Goal: Task Accomplishment & Management: Use online tool/utility

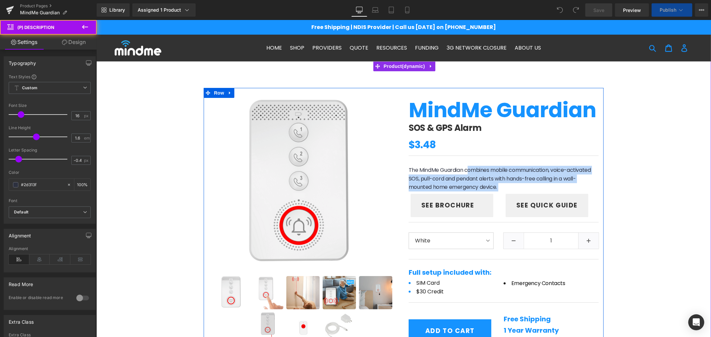
click at [531, 210] on div "MindMe Guardian (P) Title SOS & GPS Alarm Heading $0 $3.48 (P) Price Separator …" at bounding box center [503, 230] width 200 height 265
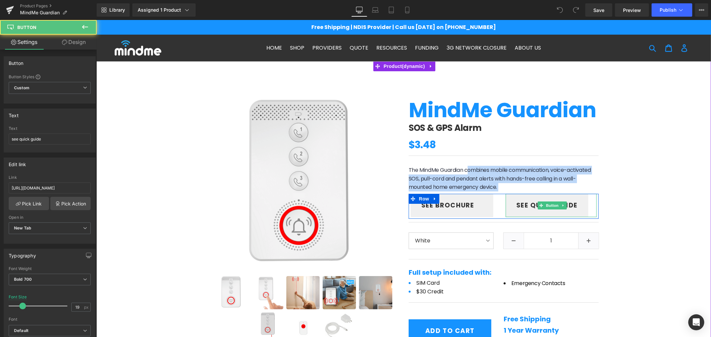
click at [531, 210] on span "see quick guide" at bounding box center [546, 206] width 61 height 10
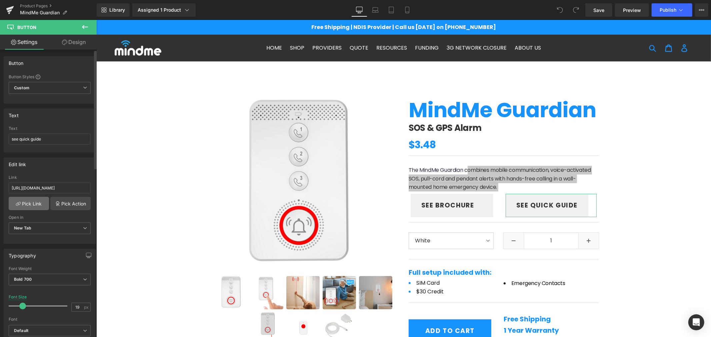
click at [33, 199] on link "Pick Link" at bounding box center [29, 203] width 40 height 13
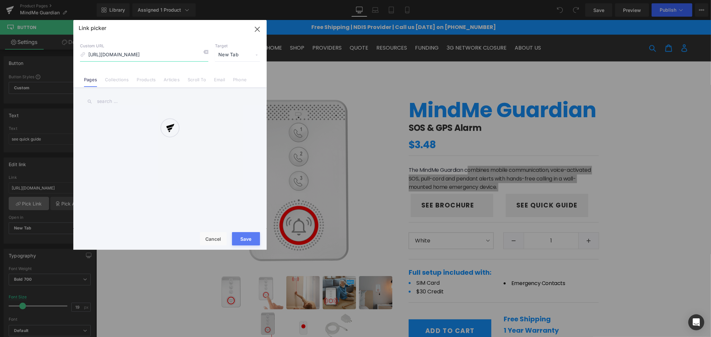
scroll to position [0, 158]
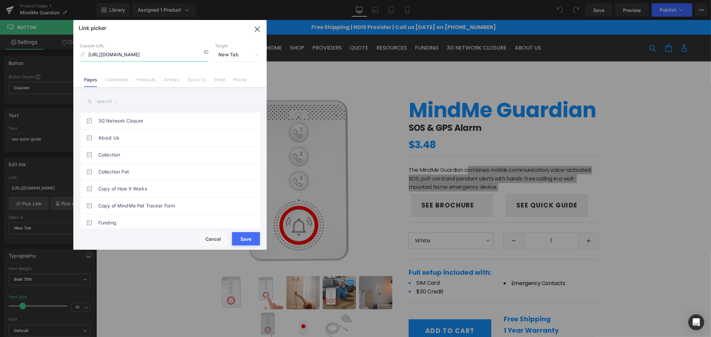
click at [149, 51] on input "[URL][DOMAIN_NAME]" at bounding box center [144, 55] width 128 height 13
click at [205, 51] on icon at bounding box center [205, 51] width 5 height 5
click at [153, 53] on input "[URL][DOMAIN_NAME]" at bounding box center [144, 55] width 128 height 13
paste input "[URL][DOMAIN_NAME]"
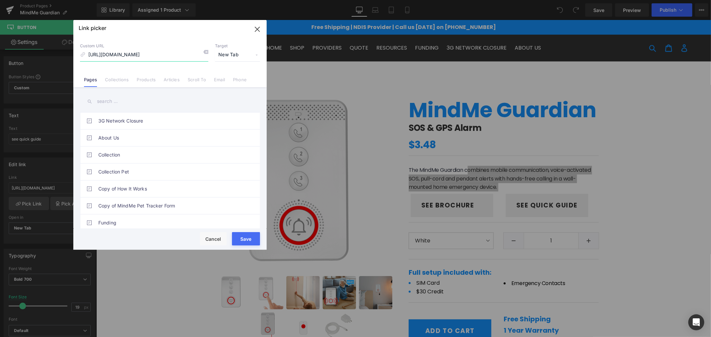
scroll to position [0, 102]
type input "[URL][DOMAIN_NAME]"
click at [240, 239] on button "Save" at bounding box center [246, 238] width 28 height 13
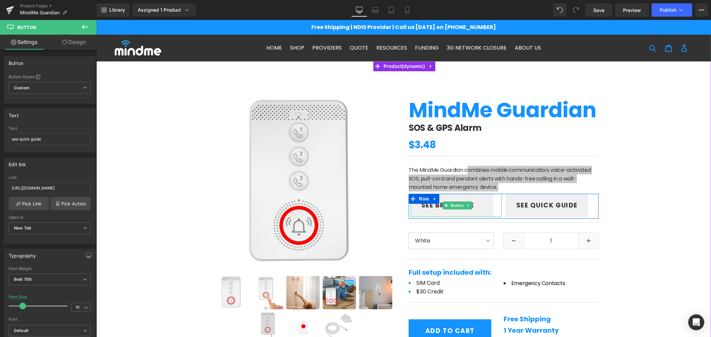
click at [425, 203] on span "Row" at bounding box center [423, 199] width 13 height 10
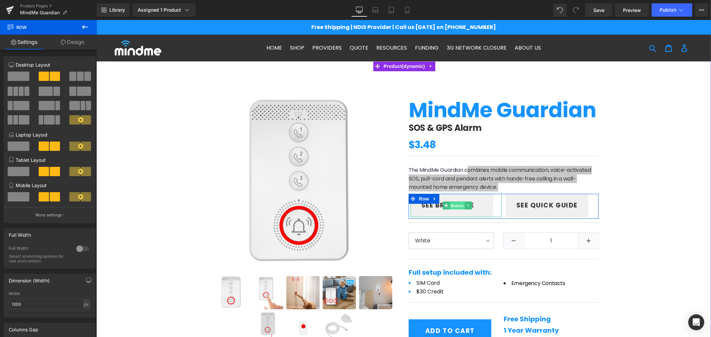
click at [449, 206] on span "Button" at bounding box center [456, 206] width 15 height 8
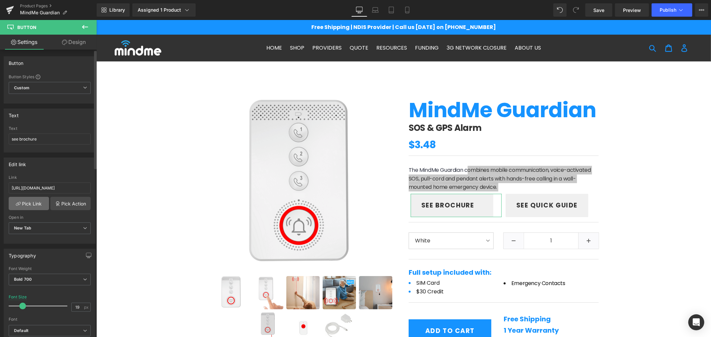
click at [32, 204] on link "Pick Link" at bounding box center [29, 203] width 40 height 13
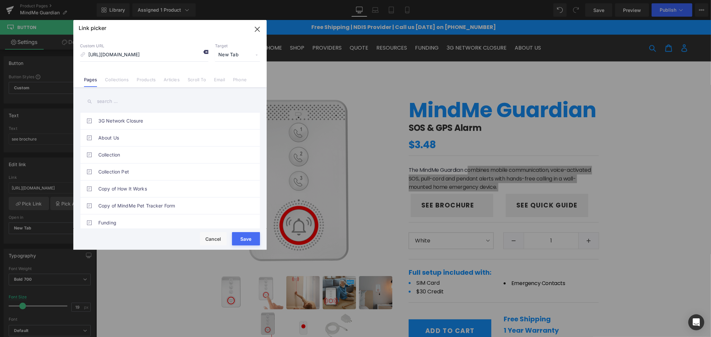
click at [203, 51] on icon at bounding box center [205, 51] width 5 height 5
click at [179, 51] on input "[URL][DOMAIN_NAME]" at bounding box center [144, 55] width 128 height 13
paste input "[URL][DOMAIN_NAME]"
type input "[URL][DOMAIN_NAME]"
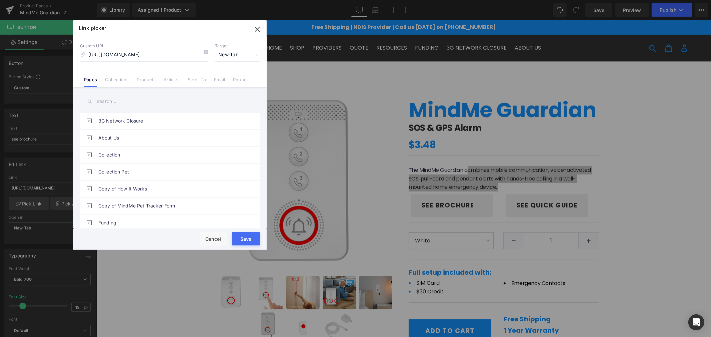
scroll to position [0, 0]
click at [245, 235] on button "Save" at bounding box center [246, 238] width 28 height 13
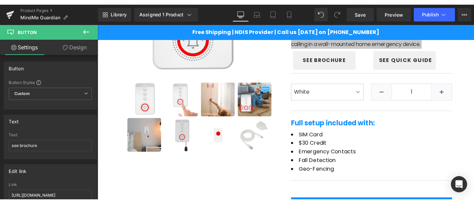
scroll to position [150, 0]
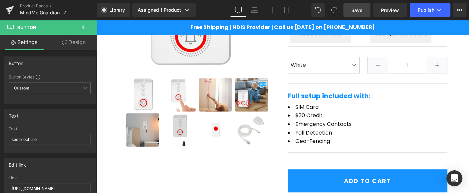
click at [358, 12] on span "Save" at bounding box center [356, 10] width 11 height 7
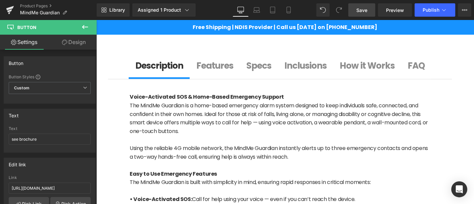
scroll to position [351, 0]
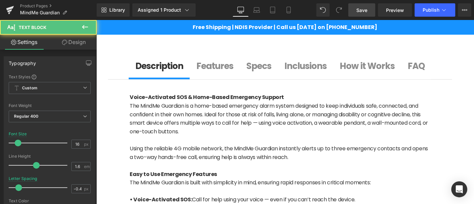
click at [260, 135] on span "The MindMe Guardian is a home-based emergency alarm system designed to keep ind…" at bounding box center [278, 118] width 298 height 33
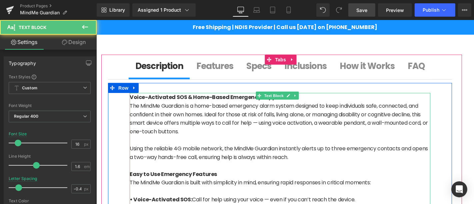
click at [217, 135] on span "The MindMe Guardian is a home-based emergency alarm system designed to keep ind…" at bounding box center [278, 118] width 298 height 33
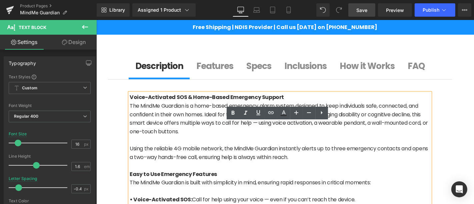
click at [231, 135] on p "The MindMe Guardian is a home-based emergency alarm system designed to keep ind…" at bounding box center [279, 118] width 301 height 34
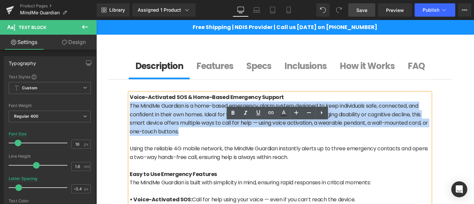
drag, startPoint x: 231, startPoint y: 160, endPoint x: 130, endPoint y: 131, distance: 105.0
click at [130, 131] on p "The MindMe Guardian is a home-based emergency alarm system designed to keep ind…" at bounding box center [279, 118] width 301 height 34
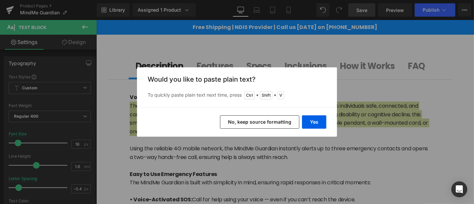
click at [280, 120] on button "No, keep source formatting" at bounding box center [259, 121] width 79 height 13
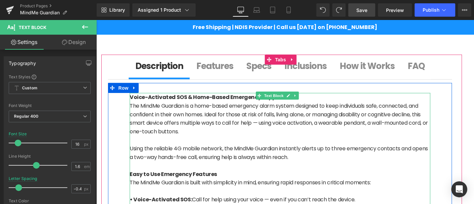
click at [229, 135] on p "The MindMe Guardian is a home-based emergency alarm system designed to keep ind…" at bounding box center [279, 118] width 301 height 34
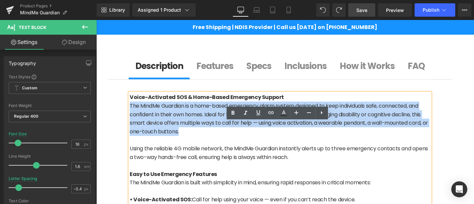
drag, startPoint x: 229, startPoint y: 161, endPoint x: 130, endPoint y: 132, distance: 103.7
click at [130, 132] on p "The MindMe Guardian is a home-based emergency alarm system designed to keep ind…" at bounding box center [279, 118] width 301 height 34
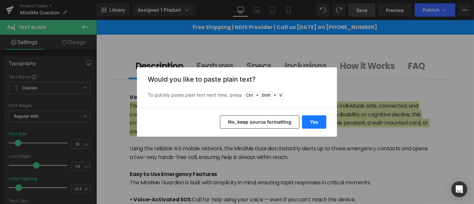
click at [317, 118] on button "Yes" at bounding box center [314, 121] width 24 height 13
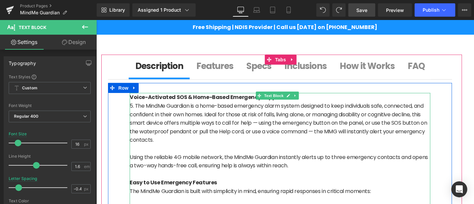
scroll to position [379, 0]
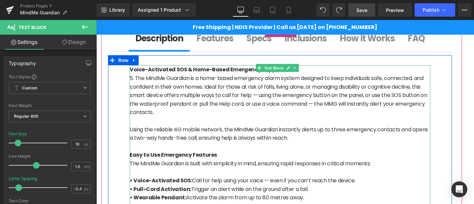
click at [318, 142] on p "Using the reliable 4G mobile network, the MindMe Guardian instantly alerts up t…" at bounding box center [279, 133] width 301 height 17
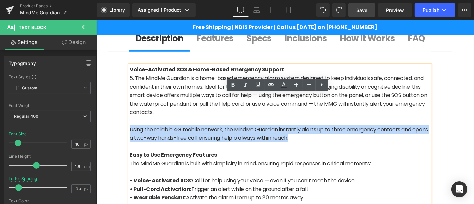
drag, startPoint x: 318, startPoint y: 165, endPoint x: 121, endPoint y: 155, distance: 197.8
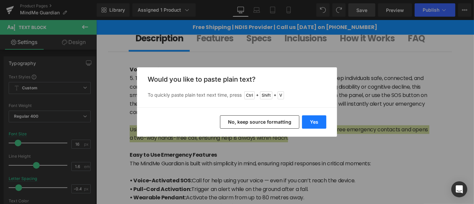
click at [320, 122] on button "Yes" at bounding box center [314, 121] width 24 height 13
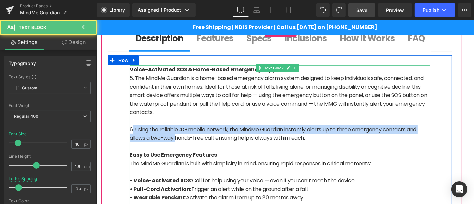
drag, startPoint x: 133, startPoint y: 157, endPoint x: 178, endPoint y: 166, distance: 45.4
click at [178, 142] on p "6. Using the reliable 4G mobile network, the MindMe Guardian instantly alerts u…" at bounding box center [279, 133] width 301 height 17
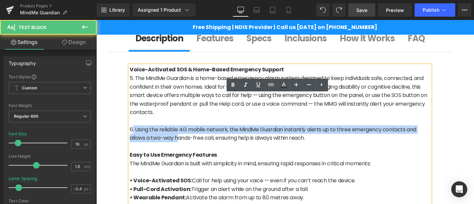
click at [131, 142] on p "6. Using the reliable 4G mobile network, the MindMe Guardian instantly alerts u…" at bounding box center [279, 133] width 301 height 17
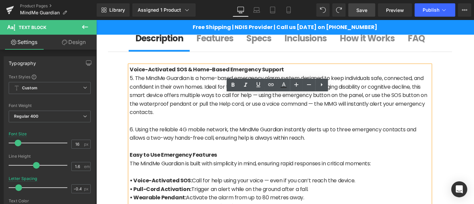
click at [134, 142] on p "6. Using the reliable 4G mobile network, the MindMe Guardian instantly alerts u…" at bounding box center [279, 133] width 301 height 17
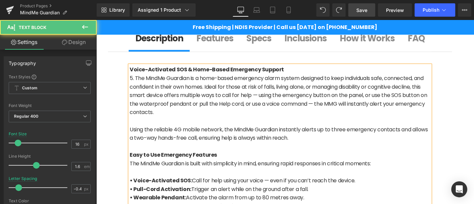
click at [135, 105] on p "5. The MindMe Guardian is a home-based emergency alarm system designed to keep …" at bounding box center [279, 95] width 301 height 43
click at [280, 116] on p "The MindMe Guardian is a home-based emergency alarm system designed to keep ind…" at bounding box center [279, 95] width 301 height 43
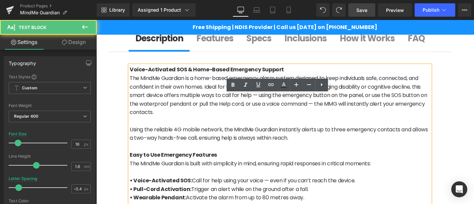
click at [287, 116] on p "The MindMe Guardian is a home-based emergency alarm system designed to keep ind…" at bounding box center [279, 95] width 301 height 43
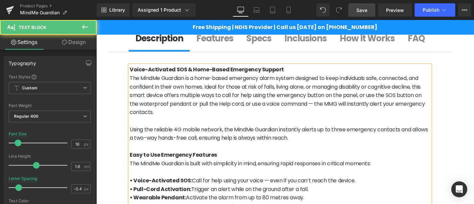
click at [348, 116] on p "The MindMe Guardian is a home-based emergency alarm system designed to keep ind…" at bounding box center [279, 95] width 301 height 43
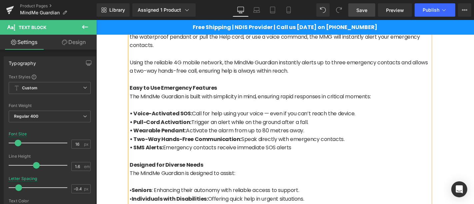
scroll to position [465, 0]
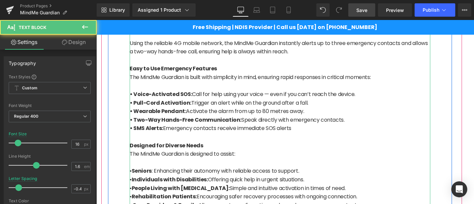
click at [204, 132] on p "• SMS Alerts: Emergency contacts receive immediate SOS alerts" at bounding box center [279, 128] width 301 height 9
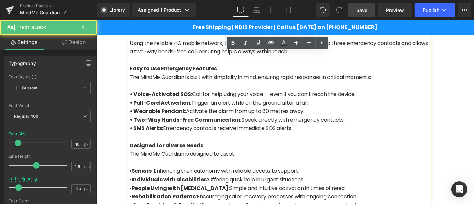
click at [303, 132] on p "• SMS Alerts: Emergency contacts receive immediate SOS alerts" at bounding box center [279, 128] width 301 height 9
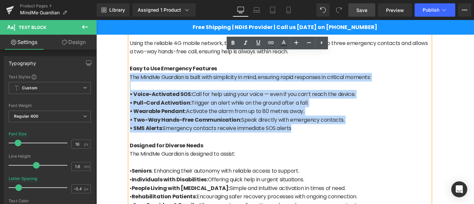
drag, startPoint x: 303, startPoint y: 154, endPoint x: 130, endPoint y: 105, distance: 180.4
click at [130, 105] on div "Voice-Activated SOS & Home-Based Emergency Support The MindMe Guardian is a hom…" at bounding box center [279, 132] width 301 height 307
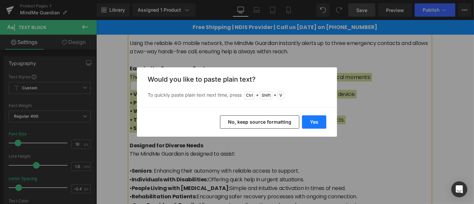
click at [319, 122] on button "Yes" at bounding box center [314, 121] width 24 height 13
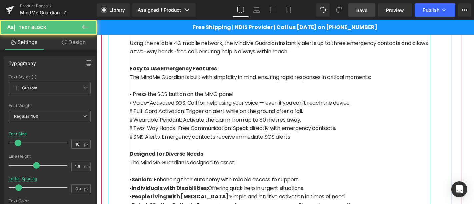
click at [133, 107] on p "• Voice-Activated SOS: Call for help using your voice — even if you can’t reach…" at bounding box center [279, 102] width 301 height 9
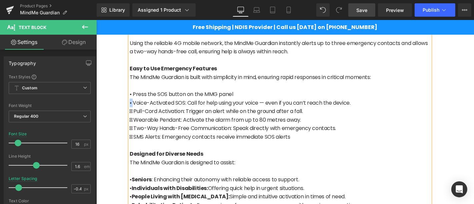
copy p "•"
click at [133, 115] on p " Pull-Cord Activation: Trigger an alert while on the ground after a fall." at bounding box center [279, 111] width 301 height 9
click at [135, 115] on p " Pull-Cord Activation: Trigger an alert while on the ground after a fall." at bounding box center [279, 111] width 301 height 9
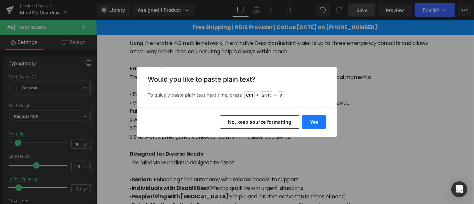
click at [318, 123] on button "Yes" at bounding box center [314, 121] width 24 height 13
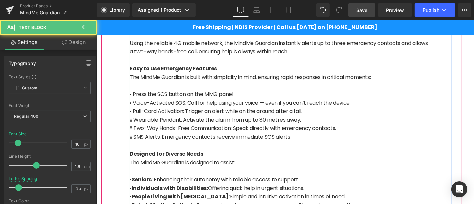
click at [134, 124] on p " Wearable Pendant: Activate the alarm from up to 80 metres away." at bounding box center [279, 119] width 301 height 9
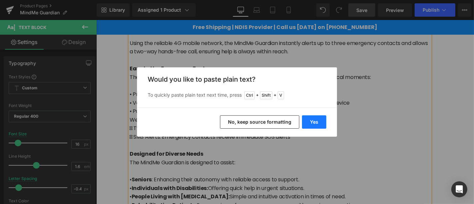
click at [313, 124] on button "Yes" at bounding box center [314, 121] width 24 height 13
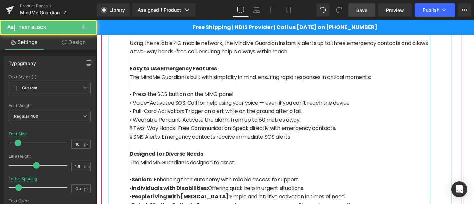
click at [133, 132] on p " Two-Way Hands-Free Communication: Speak directly with emergency contacts." at bounding box center [279, 128] width 301 height 9
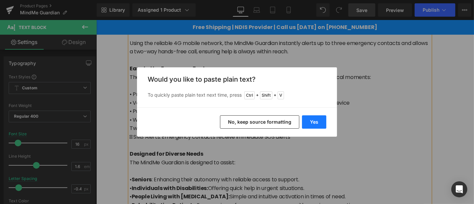
click at [320, 117] on button "Yes" at bounding box center [314, 121] width 24 height 13
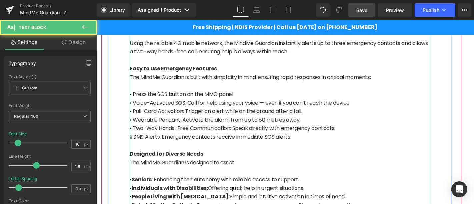
click at [134, 141] on p " SMS Alerts: Emergency contacts receive immediate SOS alerts" at bounding box center [279, 136] width 301 height 9
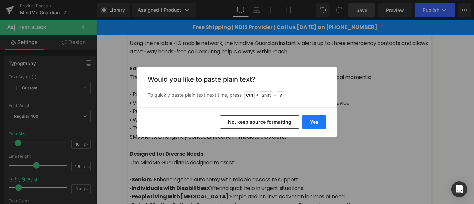
click at [317, 124] on button "Yes" at bounding box center [314, 121] width 24 height 13
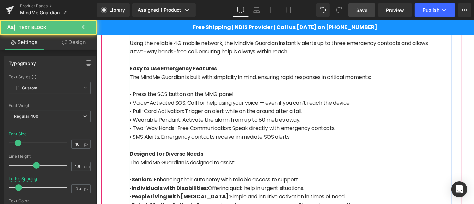
click at [225, 107] on p "• Voice-Activated SOS: Call for help using your voice — even if you can’t reach…" at bounding box center [279, 102] width 301 height 9
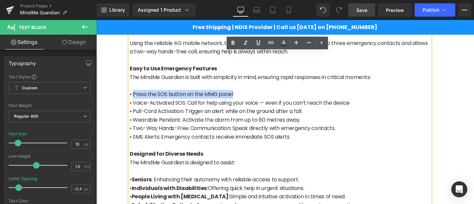
drag, startPoint x: 237, startPoint y: 122, endPoint x: 132, endPoint y: 121, distance: 105.3
click at [132, 98] on p "• Press the SOS button on the MMG panel" at bounding box center [279, 94] width 301 height 9
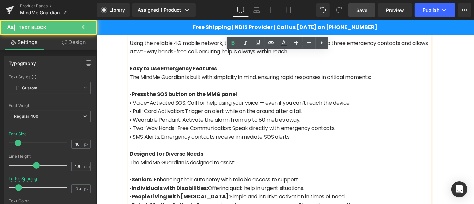
click at [185, 115] on span "• Pull-Cord Activation: Trigger an alert while on the ground after a fall." at bounding box center [215, 111] width 172 height 8
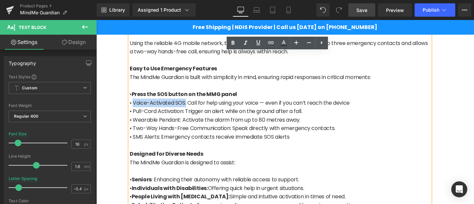
drag, startPoint x: 186, startPoint y: 131, endPoint x: 134, endPoint y: 129, distance: 52.4
click at [134, 107] on p "• Voice-Activated SOS: Call for help using your voice — even if you can’t reach…" at bounding box center [279, 102] width 301 height 9
drag, startPoint x: 186, startPoint y: 140, endPoint x: 134, endPoint y: 137, distance: 52.4
click at [134, 115] on span "• Pull-Cord Activation: Trigger an alert while on the ground after a fall." at bounding box center [215, 111] width 172 height 8
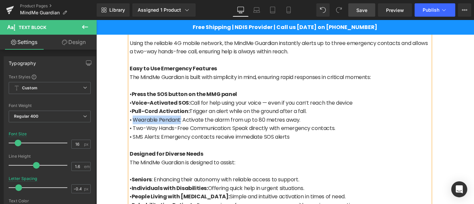
drag, startPoint x: 181, startPoint y: 149, endPoint x: 134, endPoint y: 149, distance: 47.3
click at [134, 124] on p "• Wearable Pendant: Activate the alarm from up to 80 metres away." at bounding box center [279, 119] width 301 height 9
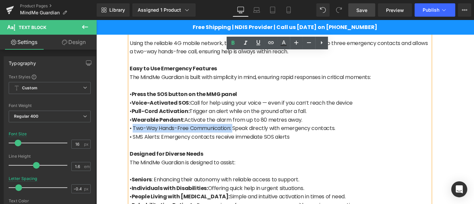
drag, startPoint x: 233, startPoint y: 157, endPoint x: 133, endPoint y: 156, distance: 100.6
click at [133, 132] on p "• Two-Way Hands-Free Communication: Speak directly with emergency contacts." at bounding box center [279, 128] width 301 height 9
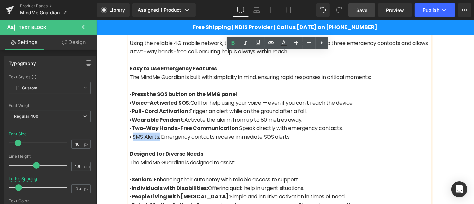
drag, startPoint x: 160, startPoint y: 164, endPoint x: 133, endPoint y: 163, distance: 26.3
click at [133, 141] on p "• SMS Alerts: Emergency contacts receive immediate SOS alerts" at bounding box center [279, 136] width 301 height 9
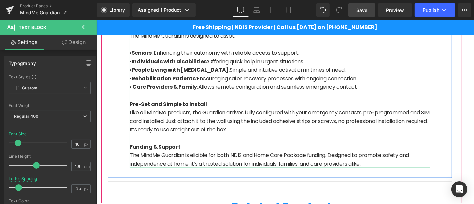
scroll to position [593, 0]
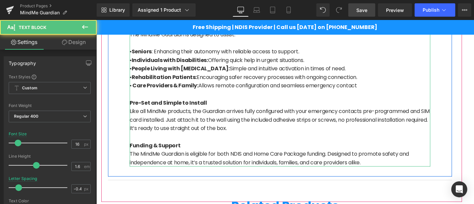
click at [236, 132] on p "Like all MindMe products, the Guardian arrives fully configured with your emerg…" at bounding box center [279, 120] width 301 height 26
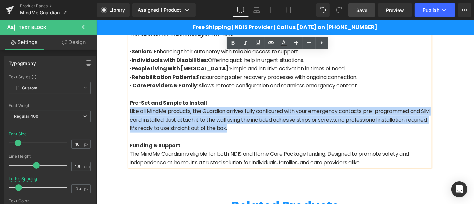
drag, startPoint x: 254, startPoint y: 156, endPoint x: 126, endPoint y: 139, distance: 129.1
click at [126, 139] on div "Voice-Activated SOS & Home-Based Emergency Support The MindMe Guardian is a hom…" at bounding box center [279, 9] width 311 height 316
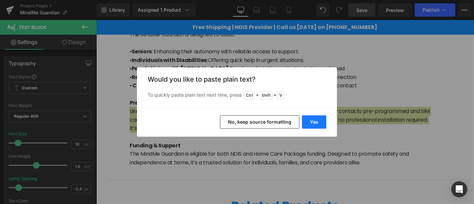
click at [317, 120] on button "Yes" at bounding box center [314, 121] width 24 height 13
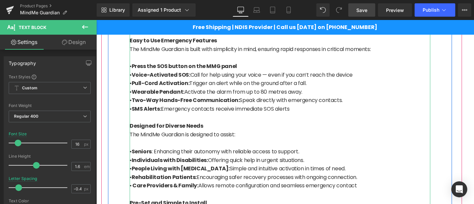
scroll to position [492, 0]
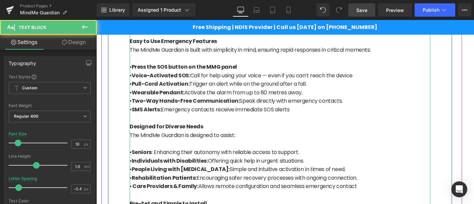
click at [341, 62] on p at bounding box center [279, 58] width 301 height 9
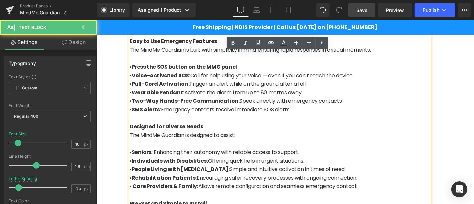
click at [376, 54] on p "The MindMe Guardian is built with simplicity in mind, ensuring rapid responses …" at bounding box center [279, 49] width 301 height 9
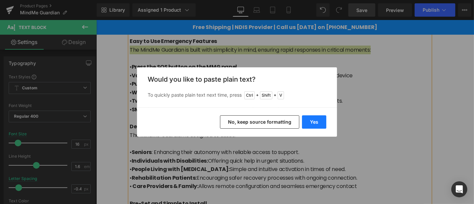
click at [312, 117] on button "Yes" at bounding box center [314, 121] width 24 height 13
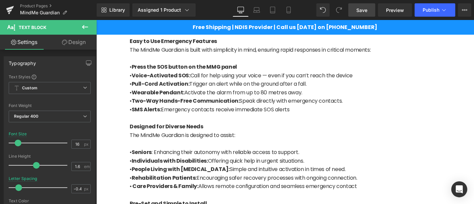
click at [365, 16] on link "Save" at bounding box center [361, 9] width 27 height 13
